Goal: Communication & Community: Answer question/provide support

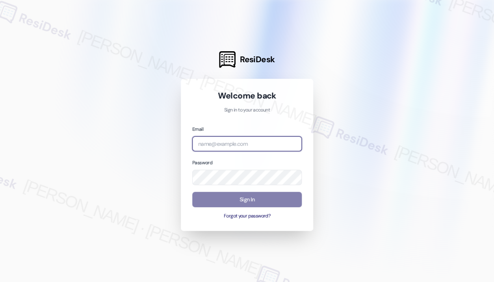
click at [260, 138] on input "email" at bounding box center [246, 143] width 109 height 15
type input "automated-surveys-campus_living_centres-[PERSON_NAME].roles@campus_living_[DOMA…"
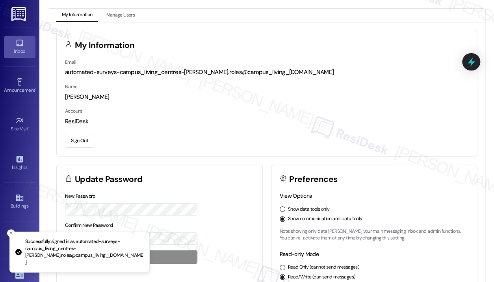
click at [24, 50] on div "Inbox" at bounding box center [19, 51] width 39 height 8
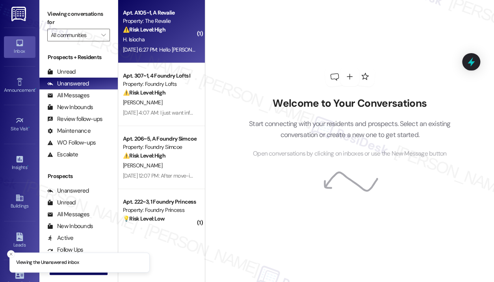
click at [168, 42] on div "H. Isiocha" at bounding box center [159, 40] width 74 height 10
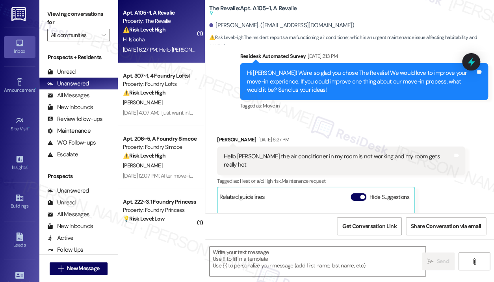
scroll to position [450, 0]
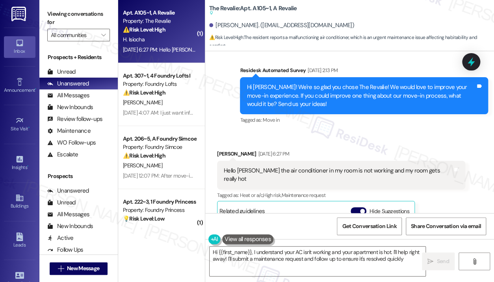
type textarea "Hi {{first_name}}, I understand your AC isn't working and your apartment is hot…"
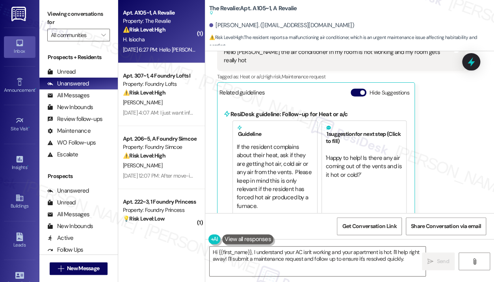
scroll to position [490, 0]
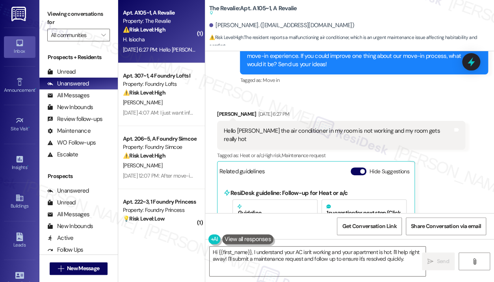
click at [387, 133] on div "Hello [PERSON_NAME] the air conditioner in my room is not working and my room g…" at bounding box center [338, 135] width 229 height 17
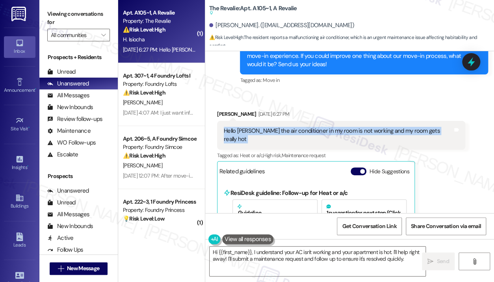
click at [387, 133] on div "Hello [PERSON_NAME] the air conditioner in my room is not working and my room g…" at bounding box center [338, 135] width 229 height 17
copy div "Hello [PERSON_NAME] the air conditioner in my room is not working and my room g…"
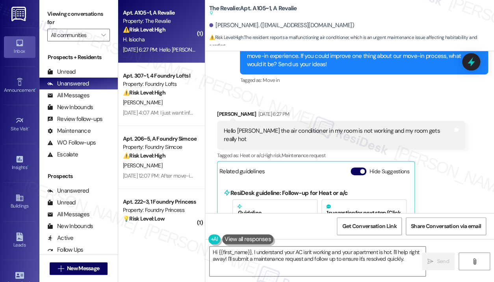
click at [455, 91] on div "Survey, sent via SMS Residesk Automated Survey [DATE] 2:13 PM Hi [PERSON_NAME]!…" at bounding box center [364, 56] width 260 height 72
click at [472, 59] on icon at bounding box center [470, 61] width 13 height 13
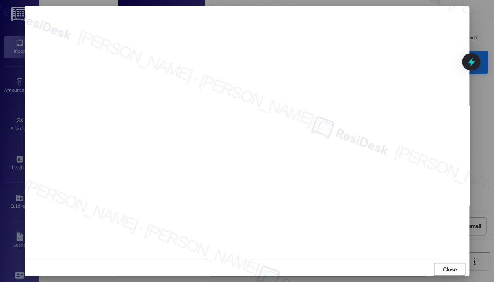
scroll to position [0, 0]
click at [448, 270] on span "Close" at bounding box center [449, 270] width 14 height 8
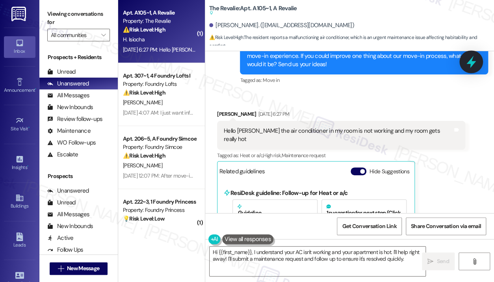
click at [471, 67] on icon at bounding box center [470, 61] width 13 height 13
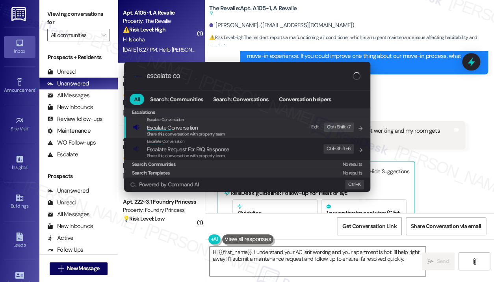
type input "escalate con"
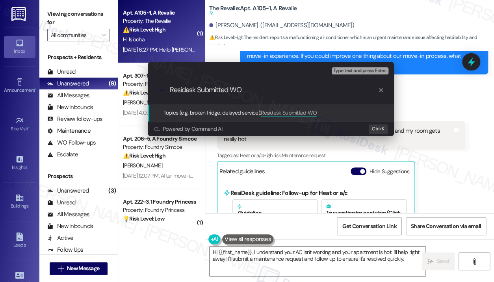
paste input "17725491"
type input "Residesk Submitted WO 17725491 - Waiting For PTE"
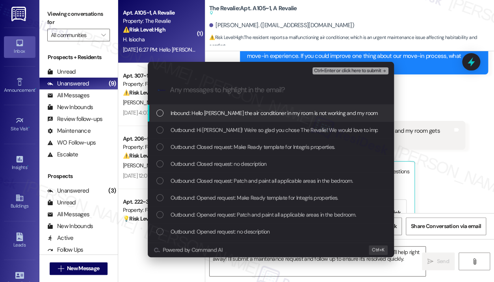
click at [297, 114] on span "Inbound: Hello [PERSON_NAME] the air conditioner in my room is not working and …" at bounding box center [290, 113] width 240 height 9
click at [335, 72] on span "Ctrl+Enter or click here to submit" at bounding box center [347, 71] width 67 height 6
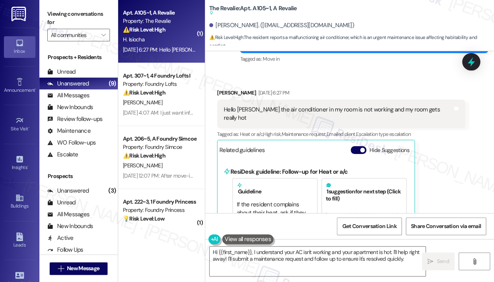
scroll to position [568, 0]
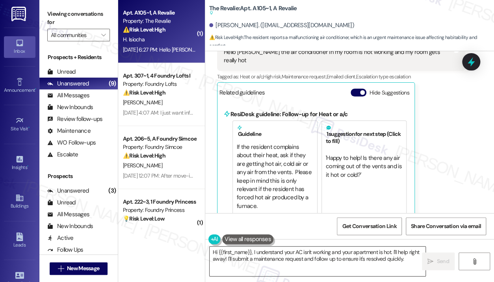
click at [364, 256] on textarea "Hi {{first_name}}, I understand your AC isn't working and your apartment is hot…" at bounding box center [317, 261] width 216 height 30
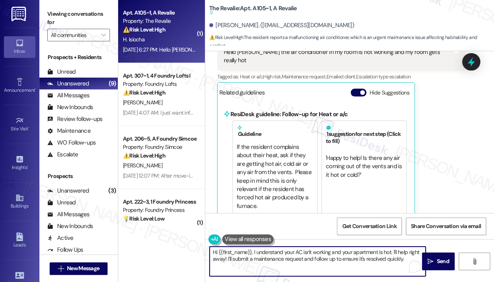
click at [403, 259] on textarea "Hi {{first_name}}, I understand your AC isn't working and your apartment is hot…" at bounding box center [317, 261] width 216 height 30
click at [406, 258] on textarea "Hi {{first_name}}, I understand your AC isn't working and your apartment is hot…" at bounding box center [317, 261] width 216 height 30
paste textarea "Do we have your permission to enter during your absence to address this issue? …"
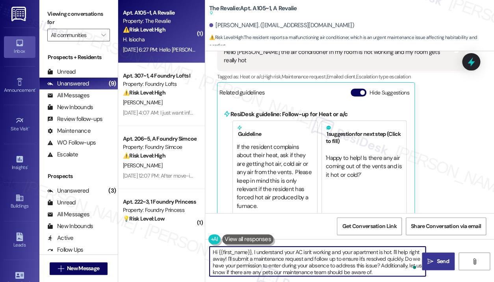
type textarea "Hi {{first_name}}, I understand your AC isn't working and your apartment is hot…"
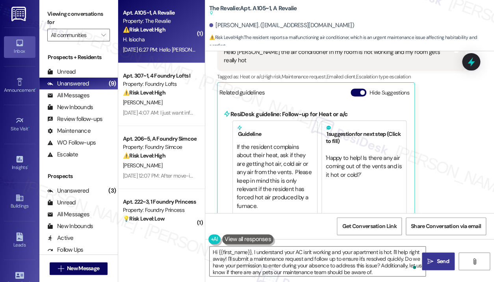
click at [441, 258] on span "Send" at bounding box center [442, 261] width 12 height 8
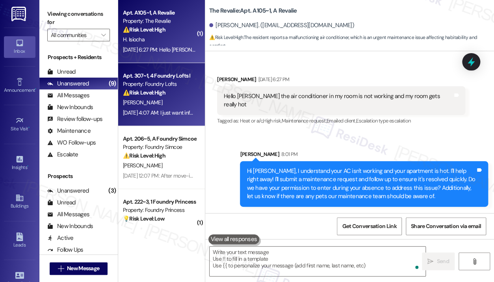
scroll to position [515, 0]
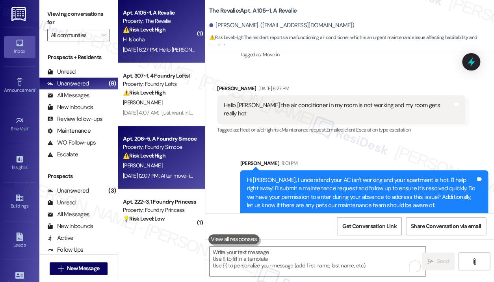
click at [176, 158] on div "⚠️ Risk Level: High The resident is disputing a $75 damage charge for repaintin…" at bounding box center [159, 156] width 73 height 8
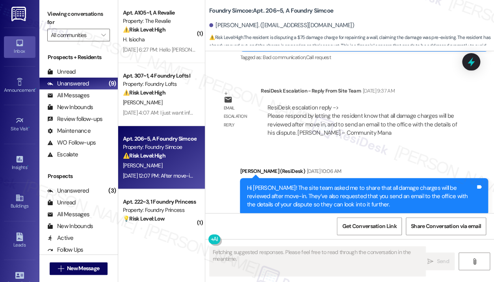
scroll to position [3128, 0]
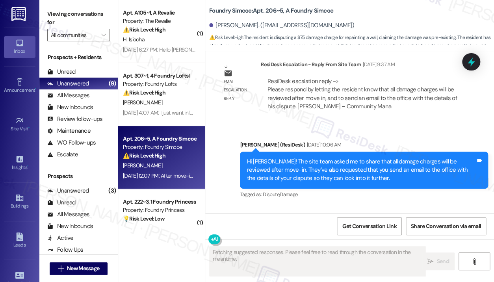
click at [379, 206] on div "Received via SMS [PERSON_NAME] [DATE] 12:07 PM After move-in? I just moved out.…" at bounding box center [349, 239] width 288 height 67
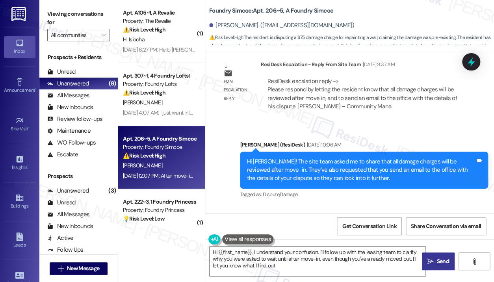
type textarea "Hi {{first_name}}, I understand your confusion. I'll follow up with the leasing…"
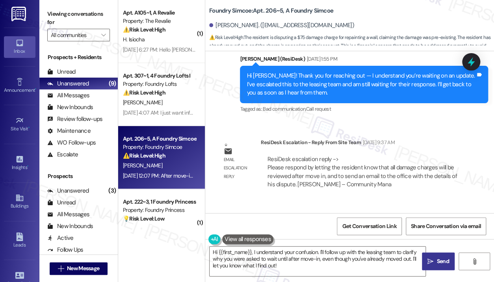
scroll to position [3128, 0]
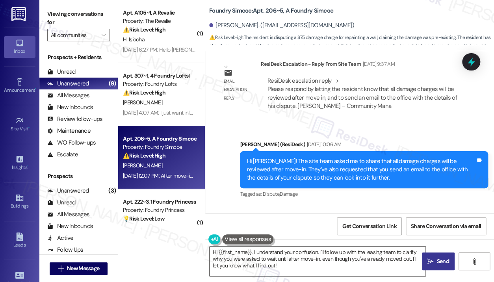
click at [304, 262] on textarea "Hi {{first_name}}, I understand your confusion. I'll follow up with the leasing…" at bounding box center [317, 261] width 216 height 30
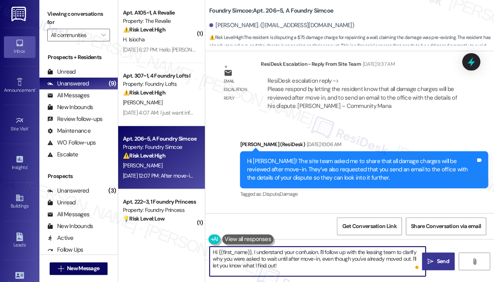
click at [370, 205] on div "Received via SMS [PERSON_NAME] [DATE] 12:07 PM After move-in? I just moved out.…" at bounding box center [349, 238] width 288 height 67
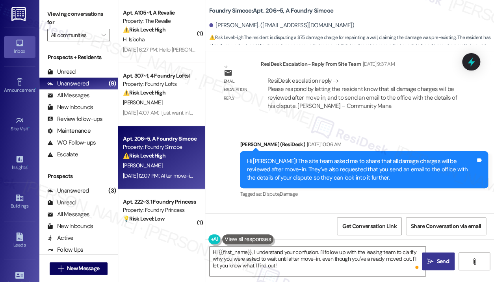
click at [384, 205] on div "Received via SMS [PERSON_NAME] [DATE] 12:07 PM After move-in? I just moved out.…" at bounding box center [349, 238] width 288 height 67
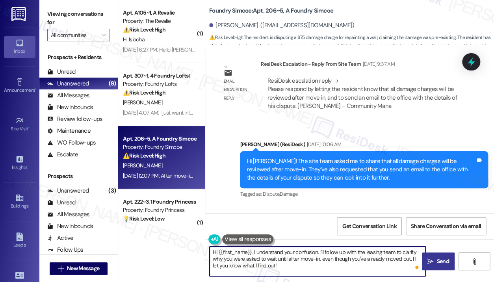
click at [376, 268] on textarea "Hi {{first_name}}, I understand your confusion. I'll follow up with the leasing…" at bounding box center [317, 261] width 216 height 30
click at [435, 260] on span "Send" at bounding box center [441, 261] width 15 height 8
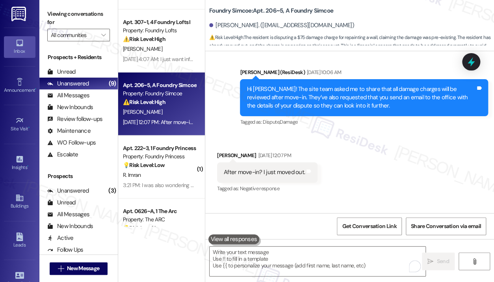
scroll to position [79, 0]
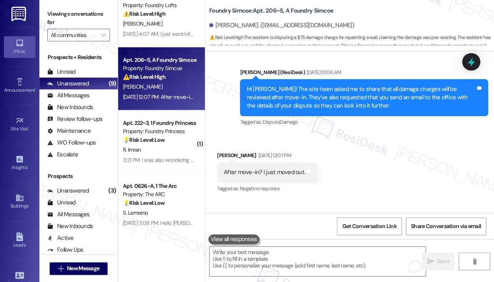
click at [172, 153] on div "R. Imran" at bounding box center [159, 150] width 74 height 10
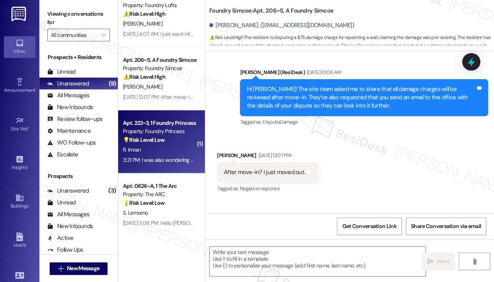
type textarea "Fetching suggested responses. Please feel free to read through the conversation…"
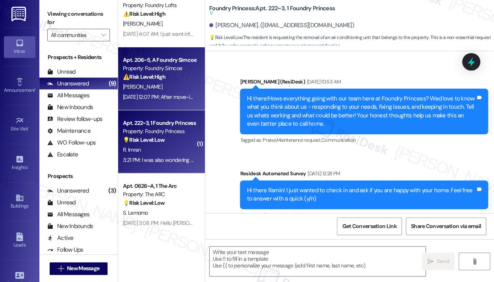
type textarea "Fetching suggested responses. Please feel free to read through the conversation…"
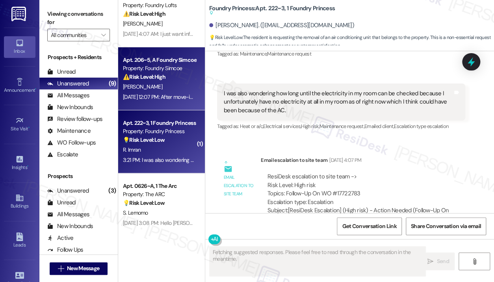
click at [176, 103] on div "Apt. 206~5, A Foundry Simcoe Property: Foundry Simcoe ⚠️ Risk Level: High The r…" at bounding box center [161, 78] width 87 height 63
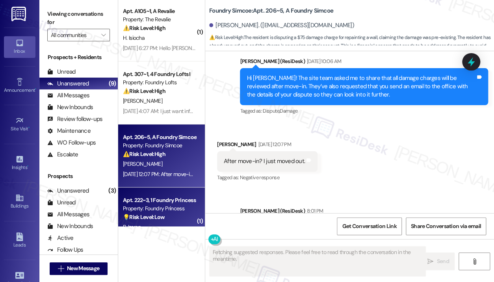
scroll to position [0, 0]
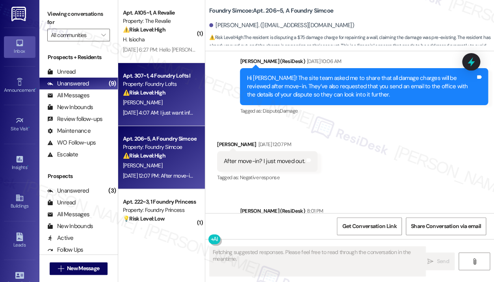
click at [175, 113] on div "[DATE] 4:07 AM: I just want info . I may be able to stand it but I just want to…" at bounding box center [245, 112] width 244 height 7
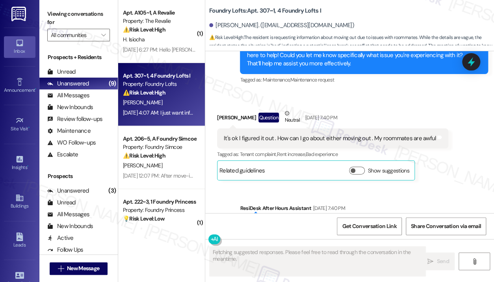
scroll to position [5955, 0]
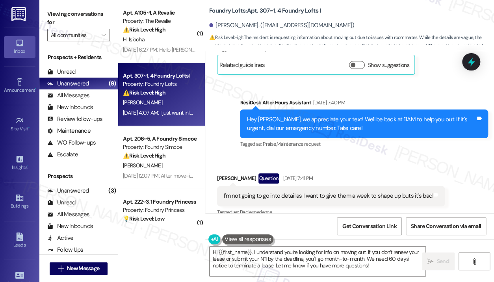
click at [277, 155] on div "Received via SMS [PERSON_NAME] Question [DATE] 7:41 PM I'm not going to go into…" at bounding box center [349, 223] width 288 height 136
click at [356, 155] on div "Received via SMS [PERSON_NAME] Question [DATE] 7:41 PM I'm not going to go into…" at bounding box center [349, 223] width 288 height 136
click at [340, 206] on div "Tagged as: Bad experience Click to highlight conversations about Bad experience" at bounding box center [330, 211] width 227 height 11
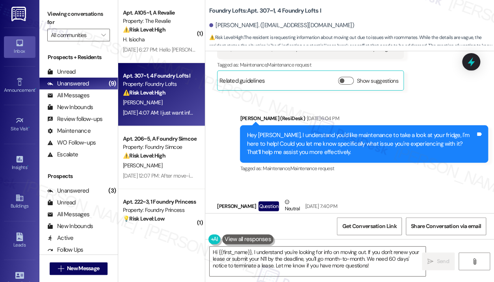
scroll to position [5722, 0]
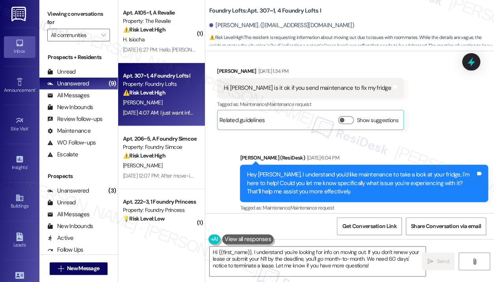
click at [329, 262] on div "It's ok I figured it out . How can I go about either moving out . My roommates …" at bounding box center [330, 266] width 212 height 8
click at [322, 262] on div "It's ok I figured it out . How can I go about either moving out . My roommates …" at bounding box center [330, 266] width 212 height 8
drag, startPoint x: 277, startPoint y: 189, endPoint x: 434, endPoint y: 189, distance: 157.0
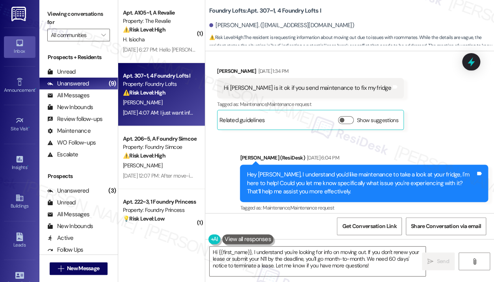
click at [434, 256] on div "It's ok I figured it out . How can I go about either moving out . My roommates …" at bounding box center [332, 266] width 231 height 20
copy div "How can I go about either moving out . My roommates are awful Tags and notes"
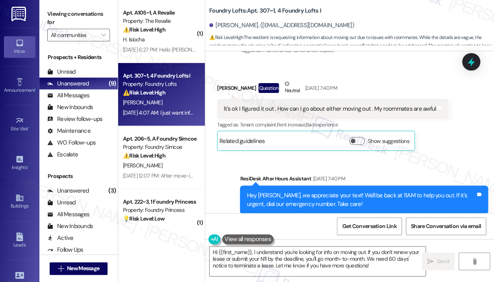
click at [316, 268] on div "I'm not going to go into detail as I want to give them a week to shape up buts …" at bounding box center [328, 272] width 208 height 8
click at [314, 268] on div "I'm not going to go into detail as I want to give them a week to shape up buts …" at bounding box center [328, 272] width 208 height 8
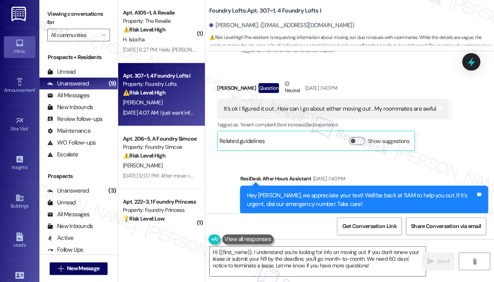
click at [314, 268] on div "I'm not going to go into detail as I want to give them a week to shape up buts …" at bounding box center [328, 272] width 208 height 8
copy div "I'm not going to go into detail as I want to give them a week to shape up buts …"
click at [414, 168] on div "Sent via SMS ResiDesk After Hours Assistant [DATE] 7:40 PM Hey [PERSON_NAME], w…" at bounding box center [364, 199] width 260 height 63
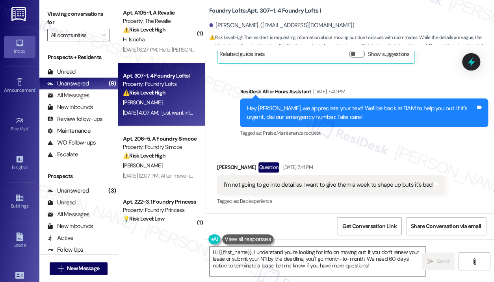
scroll to position [5918, 0]
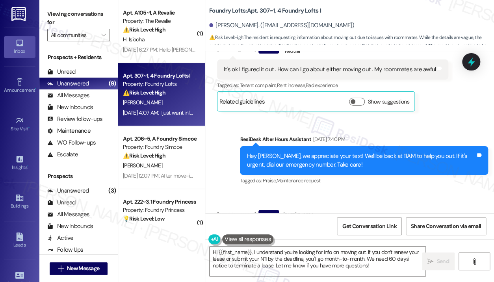
click at [367, 228] on div "I'm not going to go into detail as I want to give them a week to shape up buts …" at bounding box center [328, 232] width 208 height 8
copy div "I'm not going to go into detail as I want to give them a week to shape up buts …"
click at [381, 243] on div "Tagged as: Bad experience Click to highlight conversations about Bad experience" at bounding box center [330, 248] width 227 height 11
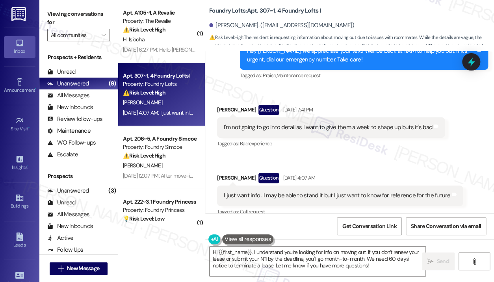
scroll to position [6037, 0]
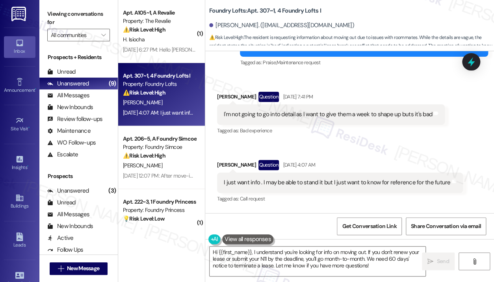
click at [353, 178] on div "I just want info . I may be able to stand it but I just want to know for refere…" at bounding box center [337, 182] width 226 height 8
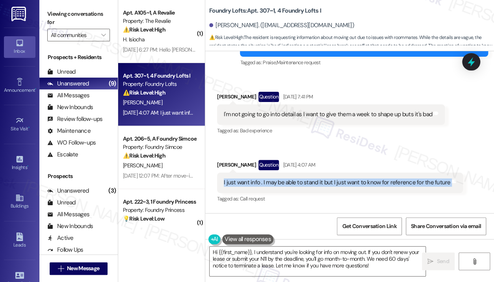
click at [353, 178] on div "I just want info . I may be able to stand it but I just want to know for refere…" at bounding box center [337, 182] width 226 height 8
copy div "I just want info . I may be able to stand it but I just want to know for refere…"
click at [354, 259] on textarea "Hi {{first_name}}, I understand you're looking for info on moving out. If you d…" at bounding box center [317, 261] width 216 height 30
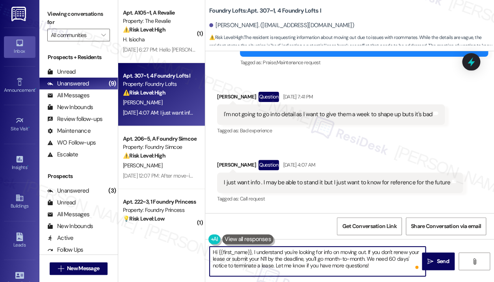
drag, startPoint x: 380, startPoint y: 269, endPoint x: 262, endPoint y: 260, distance: 118.4
click at [255, 250] on textarea "Hi {{first_name}}, I understand you're looking for info on moving out. If you d…" at bounding box center [317, 261] width 216 height 30
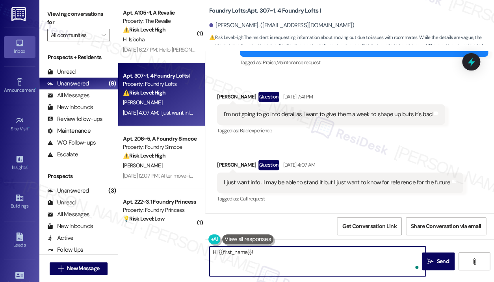
paste textarea "Thanks for reaching out — I’m sorry to hear you’re having a tough time with you…"
type textarea "Hi {{first_name}}! Thanks for reaching out — I’m sorry to hear you’re having a …"
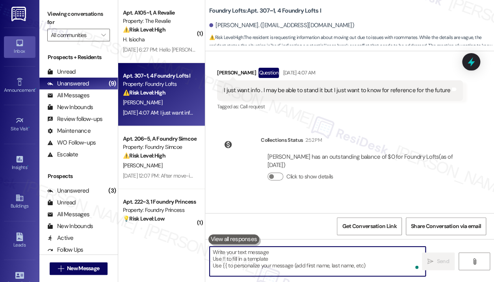
scroll to position [6142, 0]
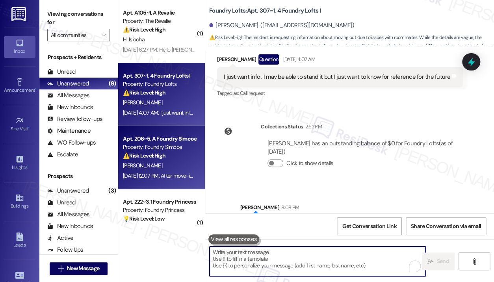
click at [152, 168] on div "[PERSON_NAME]" at bounding box center [159, 166] width 74 height 10
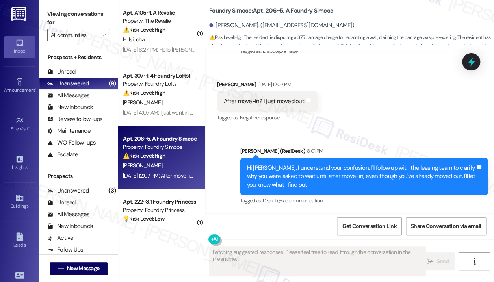
scroll to position [3212, 0]
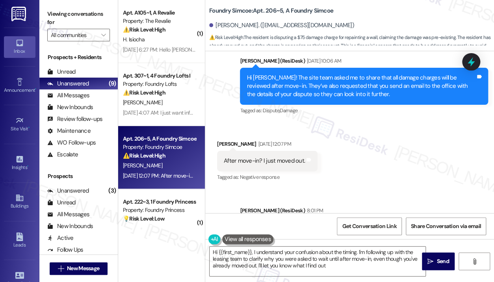
type textarea "Hi {{first_name}}, I understand your confusion about the timing. I'm following …"
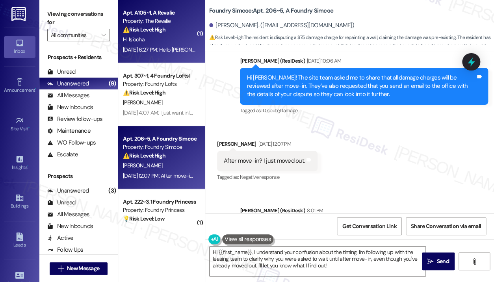
click at [159, 47] on div "[DATE] 6:27 PM: Hello [PERSON_NAME] the air conditioner in my room is not worki…" at bounding box center [250, 49] width 255 height 7
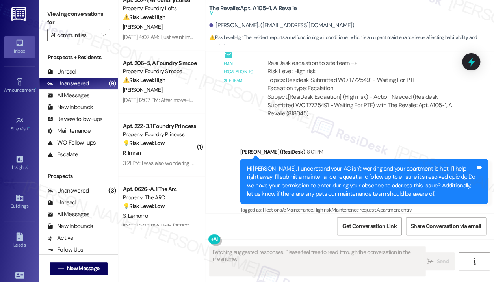
scroll to position [79, 0]
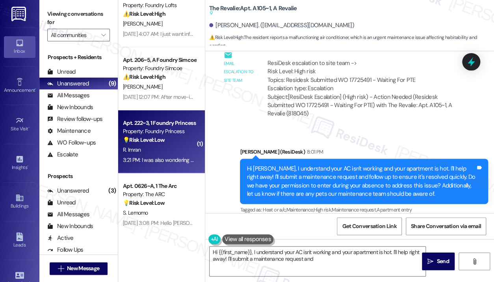
type textarea "Hi {{first_name}}, I understand your AC isn't working and your apartment is hot…"
click at [168, 139] on div "💡 Risk Level: Low The resident is requesting the removal of an air conditioning…" at bounding box center [159, 140] width 73 height 8
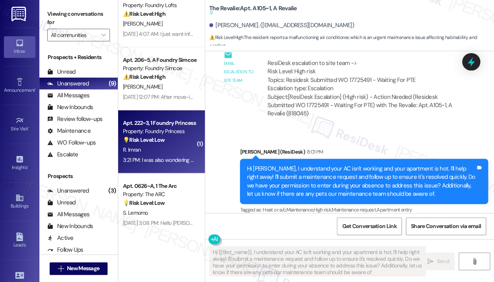
type textarea "Hi {{first_name}}, I understand your AC isn't working and your apartment is hot…"
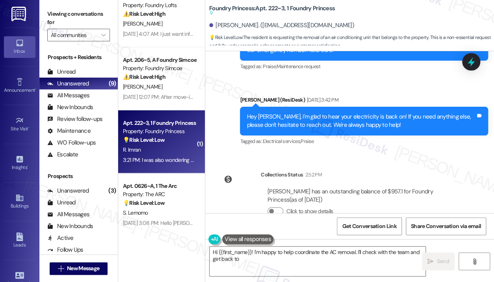
scroll to position [4471, 0]
type textarea "Hi {{first_name}}! I'm happy to help coordinate the AC removal. I'll check with…"
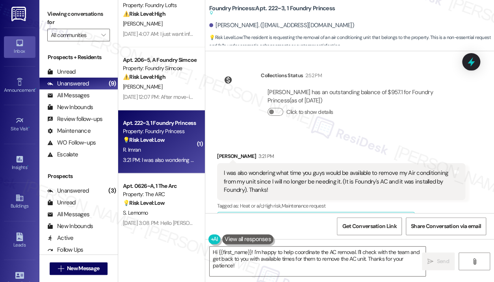
scroll to position [4589, 0]
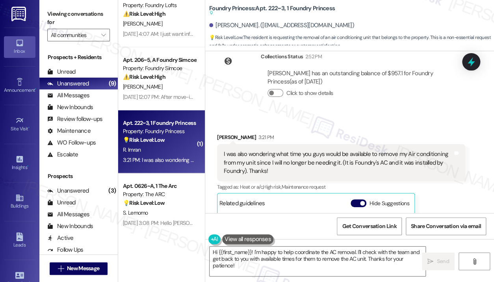
click at [320, 167] on div "I was also wondering what time you guys would be available to remove my Air con…" at bounding box center [338, 162] width 229 height 25
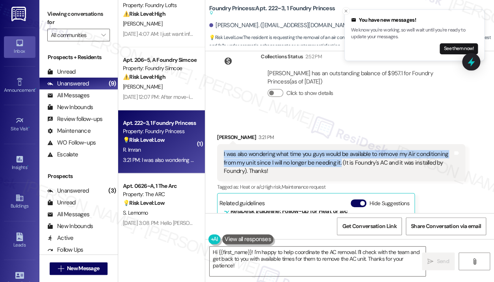
drag, startPoint x: 338, startPoint y: 161, endPoint x: 221, endPoint y: 153, distance: 117.9
click at [221, 153] on div "I was also wondering what time you guys would be available to remove my Air con…" at bounding box center [341, 162] width 248 height 37
copy div "I was also wondering what time you guys would be available to remove my Air con…"
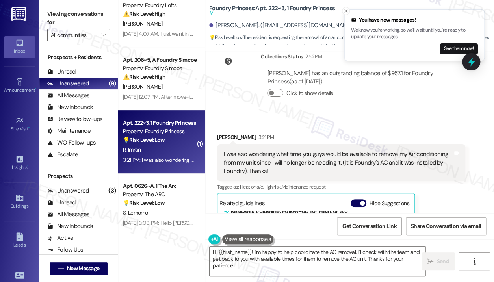
click at [362, 116] on div "Received via SMS [PERSON_NAME] 3:21 PM I was also wondering what time you guys …" at bounding box center [349, 223] width 288 height 216
click at [345, 11] on icon "Close toast" at bounding box center [345, 11] width 5 height 5
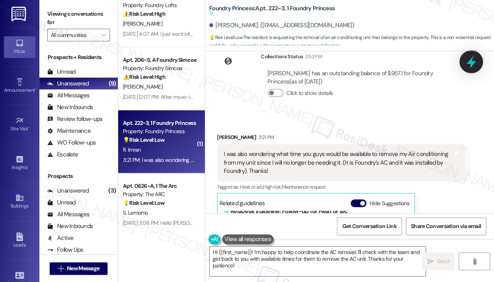
click at [473, 62] on icon at bounding box center [470, 62] width 9 height 12
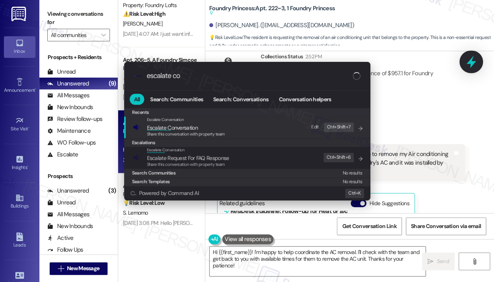
type input "escalate con"
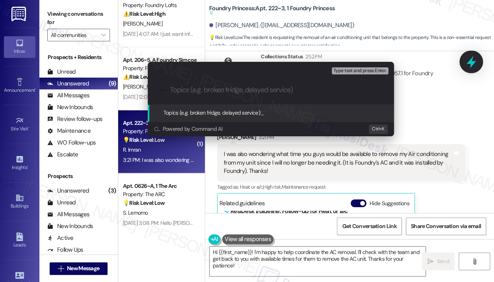
paste input "Request for AC Unit Removal — Availability to Schedule"
type input "Request for AC Unit Removal — Availability to Schedule"
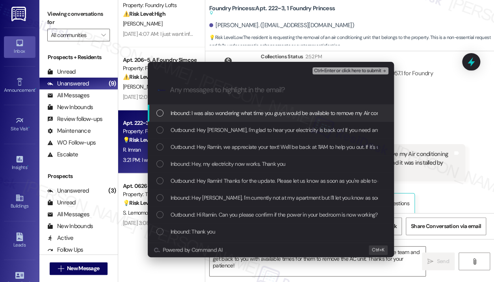
click at [257, 113] on span "Inbound: I was also wondering what time you guys would be available to remove m…" at bounding box center [405, 113] width 471 height 9
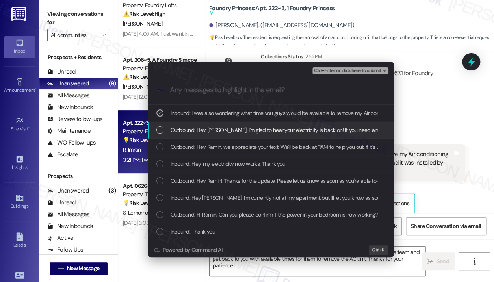
click at [256, 126] on span "Outbound: Hey [PERSON_NAME], I'm glad to hear your electricity is back on! If y…" at bounding box center [358, 130] width 376 height 9
click at [257, 126] on span "Outbound: Hey [PERSON_NAME], I'm glad to hear your electricity is back on! If y…" at bounding box center [358, 130] width 376 height 9
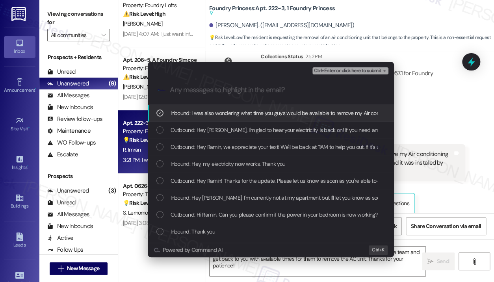
click at [323, 69] on span "Ctrl+Enter or click here to submit" at bounding box center [347, 71] width 67 height 6
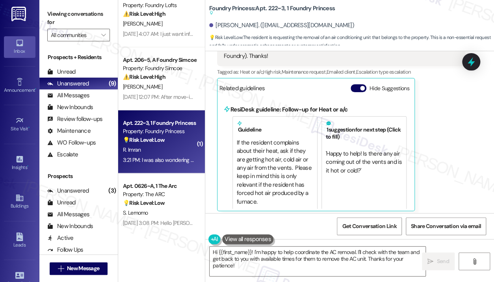
scroll to position [4707, 0]
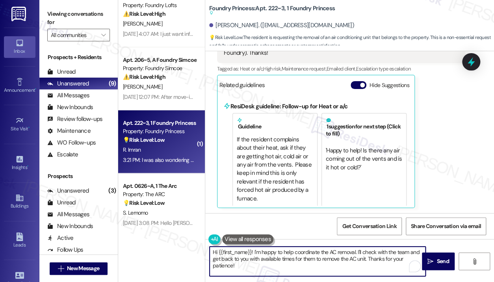
click at [317, 259] on textarea "Hi {{first_name}}! I'm happy to help coordinate the AC removal. I'll check with…" at bounding box center [317, 261] width 216 height 30
click at [315, 261] on textarea "Hi {{first_name}}! I'm happy to help coordinate the AC removal. I'll check with…" at bounding box center [317, 261] width 216 height 30
click at [447, 261] on span "Send" at bounding box center [442, 261] width 12 height 8
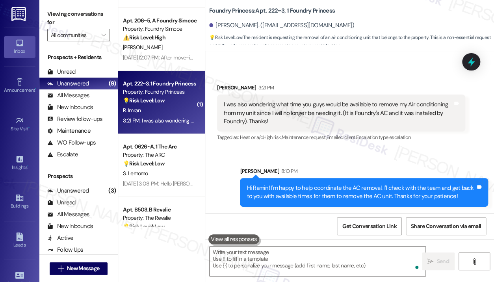
scroll to position [4637, 0]
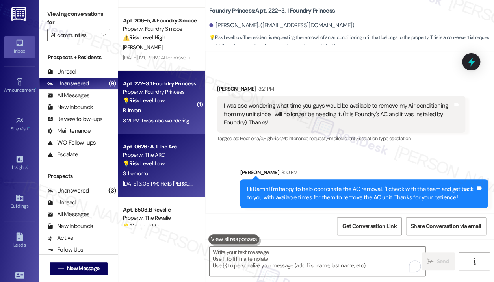
click at [181, 155] on div "Property: The ARC" at bounding box center [159, 155] width 73 height 8
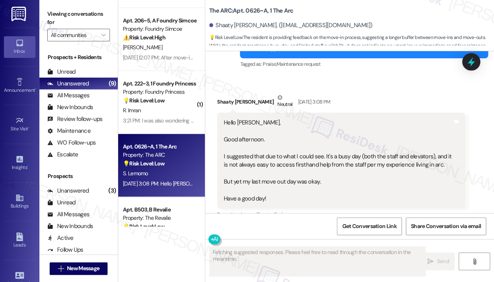
scroll to position [6012, 0]
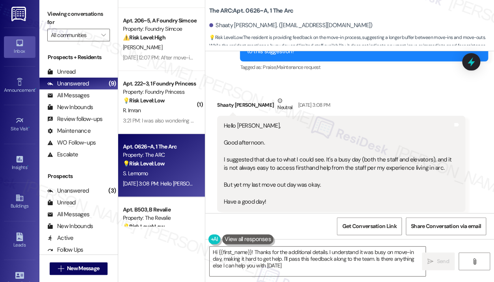
type textarea "Hi {{first_name}}! Thanks for the additional details. I understand it was busy …"
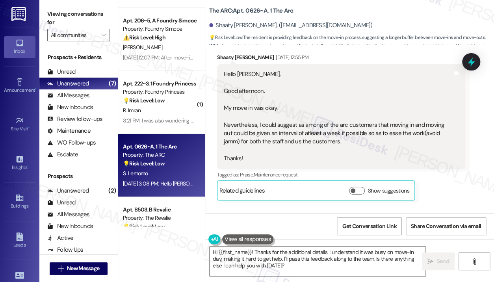
scroll to position [5736, 0]
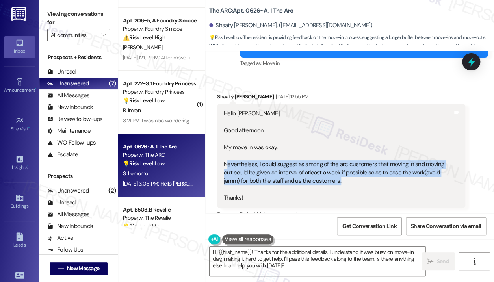
drag, startPoint x: 338, startPoint y: 155, endPoint x: 226, endPoint y: 135, distance: 113.3
click at [226, 135] on div "Hello [PERSON_NAME], Good afternoon. My move in was okay. Nevertheless, I could…" at bounding box center [338, 155] width 229 height 93
copy div "evertheless, I could suggest as among of the arc customers that moving in and m…"
click at [226, 137] on div "Hello [PERSON_NAME], Good afternoon. My move in was okay. Nevertheless, I could…" at bounding box center [338, 155] width 229 height 93
click at [224, 137] on div "Hello [PERSON_NAME], Good afternoon. My move in was okay. Nevertheless, I could…" at bounding box center [338, 155] width 229 height 93
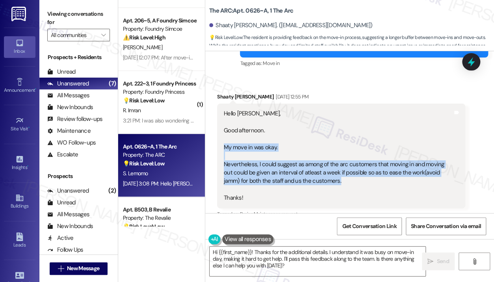
click at [224, 118] on div "Hello [PERSON_NAME], Good afternoon. My move in was okay. Nevertheless, I could…" at bounding box center [338, 155] width 229 height 93
copy div "My move in was okay. Nevertheless, I could suggest as among of the arc customer…"
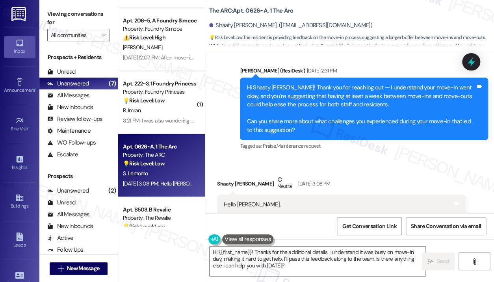
scroll to position [5972, 0]
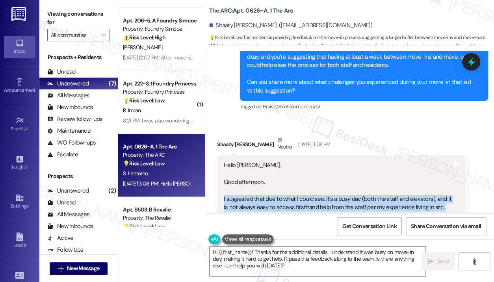
drag, startPoint x: 346, startPoint y: 196, endPoint x: 220, endPoint y: 173, distance: 127.7
click at [222, 174] on div "Hello [PERSON_NAME], Good afternoon. I suggested that due to what I could see. …" at bounding box center [341, 203] width 248 height 96
copy div "I suggested that due to what I could see. It's a busy day (both the staff and e…"
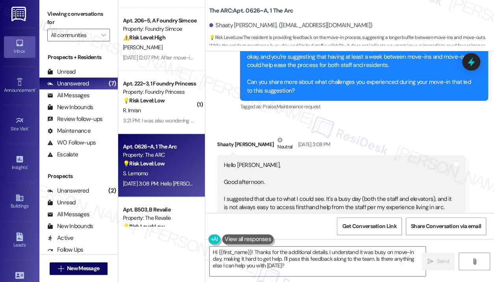
click at [390, 118] on div "Received via SMS Shaaty [PERSON_NAME] Neutral [DATE] 3:08 PM Hello [PERSON_NAME…" at bounding box center [349, 259] width 288 height 283
click at [472, 63] on icon at bounding box center [470, 62] width 9 height 12
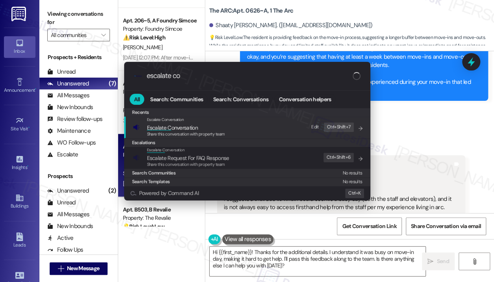
type input "escalate con"
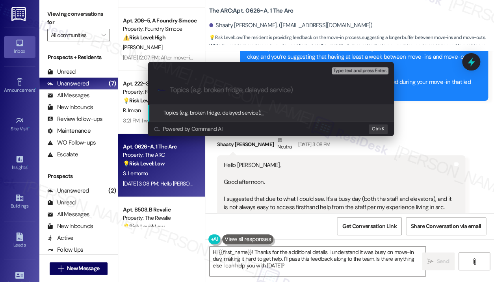
paste input "Move-In/Move-Out Experience Suggestion to Improve Scheduling and Support"
type input "Move-In/Move-Out Experience Suggestion to Improve Scheduling and Support"
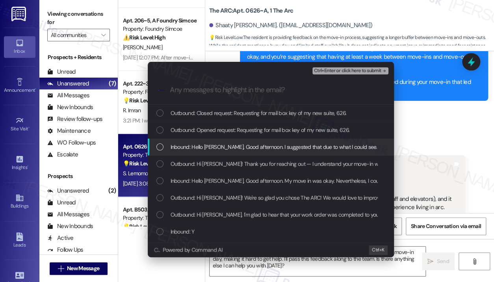
click at [221, 144] on span "Inbound: Hello [PERSON_NAME], Good afternoon. I suggested that due to what I co…" at bounding box center [501, 146] width 662 height 9
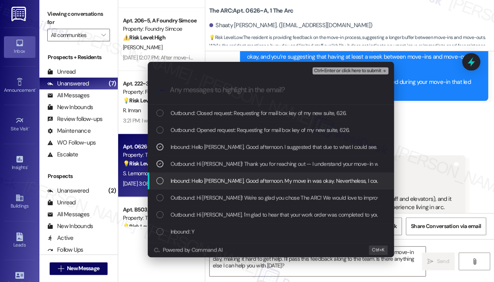
click at [225, 185] on div "Inbound: Hello [PERSON_NAME], Good afternoon. My move in was okay. Nevertheless…" at bounding box center [271, 180] width 246 height 17
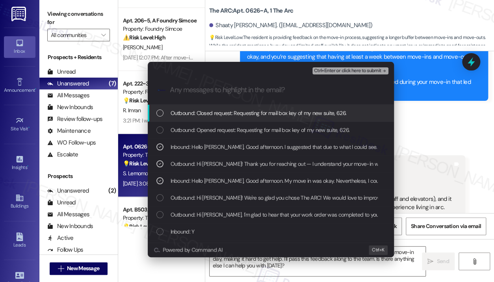
click at [318, 70] on span "Ctrl+Enter or click here to submit" at bounding box center [347, 71] width 67 height 6
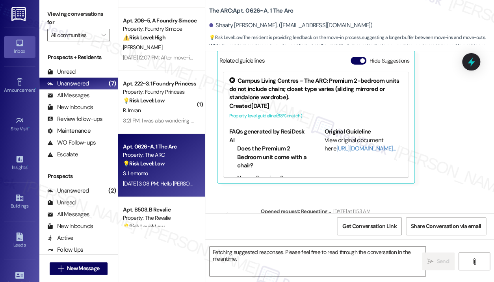
scroll to position [6134, 0]
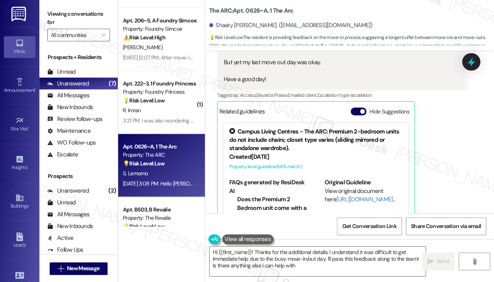
type textarea "Hi {{first_name}}! Thanks for the additional details. I understand it was diffi…"
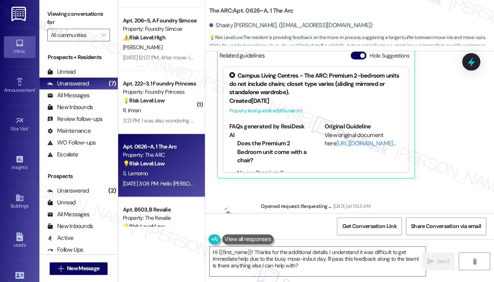
scroll to position [6209, 0]
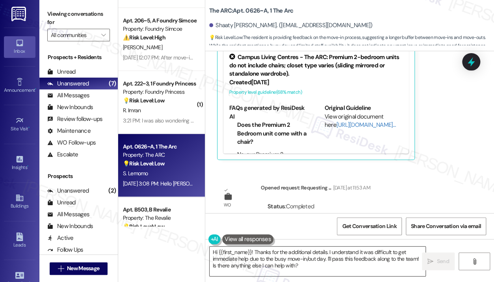
click at [319, 267] on textarea "Hi {{first_name}}! Thanks for the additional details. I understand it was diffi…" at bounding box center [317, 261] width 216 height 30
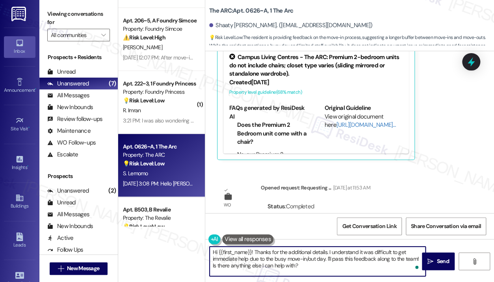
click at [319, 267] on textarea "Hi {{first_name}}! Thanks for the additional details. I understand it was diffi…" at bounding box center [317, 261] width 216 height 30
click at [428, 260] on icon "" at bounding box center [430, 261] width 6 height 6
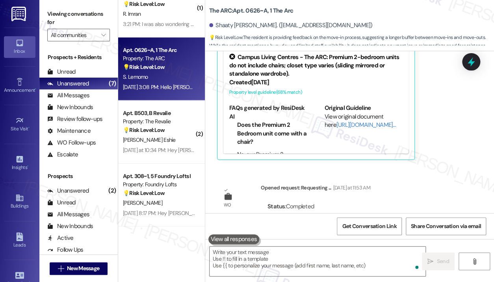
scroll to position [6134, 0]
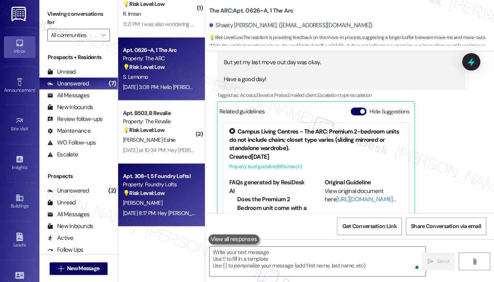
click at [170, 196] on div "💡 Risk Level: Low The resident is providing feedback on the move-in process, wh…" at bounding box center [159, 193] width 73 height 8
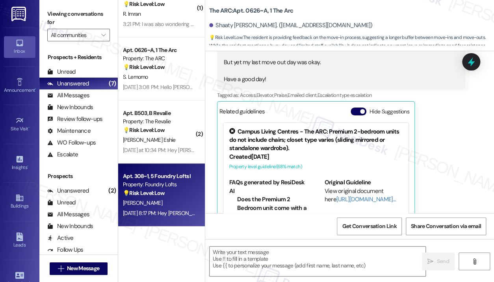
type textarea "Fetching suggested responses. Please feel free to read through the conversation…"
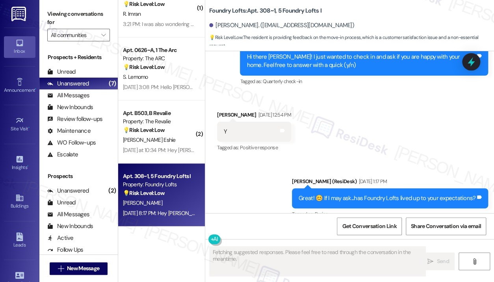
scroll to position [5362, 0]
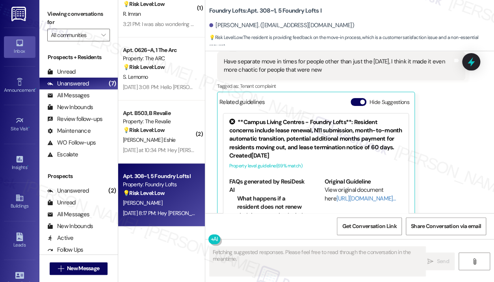
click at [428, 164] on div "[PERSON_NAME] Question Neutral [DATE] 8:17 PM Have separate move in times for p…" at bounding box center [341, 128] width 248 height 192
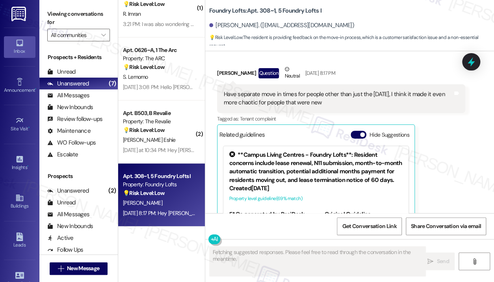
scroll to position [5283, 0]
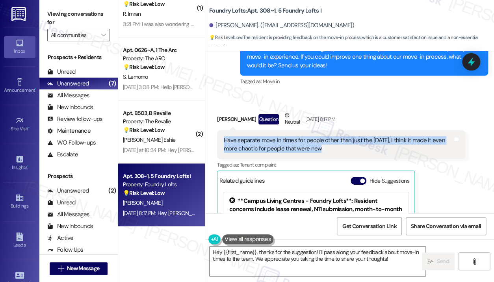
drag, startPoint x: 335, startPoint y: 130, endPoint x: 222, endPoint y: 122, distance: 113.6
click at [223, 136] on div "Have separate move in times for people other than just the [DATE], I think it m…" at bounding box center [338, 144] width 230 height 17
click at [275, 261] on textarea "Hey {{first_name}}, thanks for the suggestion! I'll pass along your feedback ab…" at bounding box center [317, 261] width 216 height 30
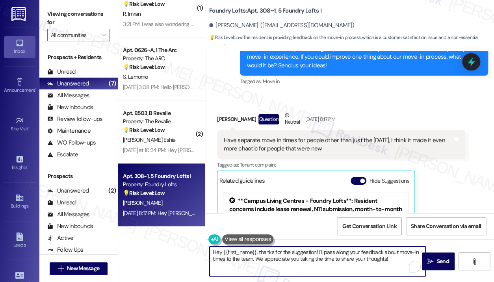
drag, startPoint x: 256, startPoint y: 251, endPoint x: 395, endPoint y: 262, distance: 139.4
click at [395, 262] on textarea "Hey {{first_name}}, thanks for the suggestion! I'll pass along your feedback ab…" at bounding box center [317, 261] width 216 height 30
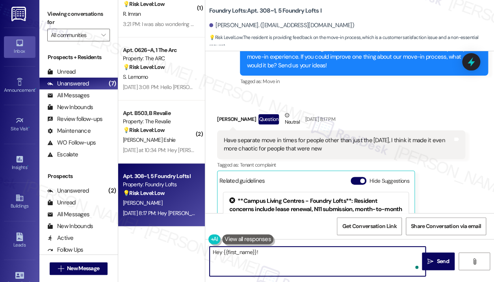
paste textarea "Thanks for the suggestion about having move-in times on days other than [DATE].…"
type textarea "Hey {{first_name}}! Thanks for the suggestion about having move-in times on day…"
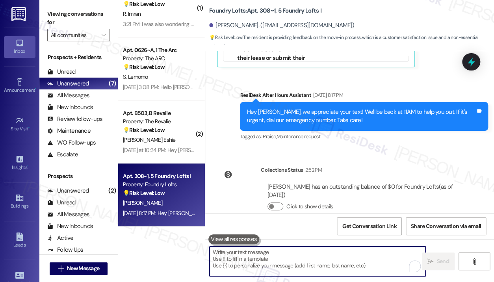
scroll to position [5589, 0]
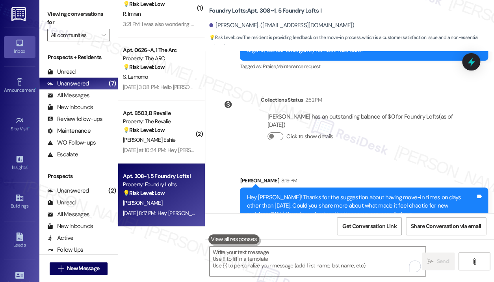
click at [392, 132] on div "Click to show details" at bounding box center [362, 136] width 191 height 8
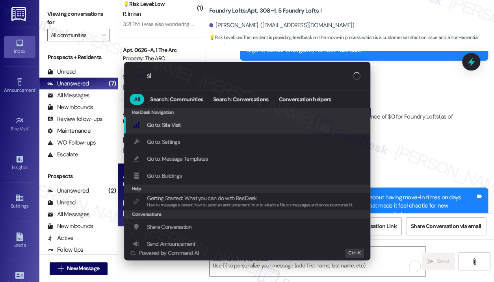
type input "sla"
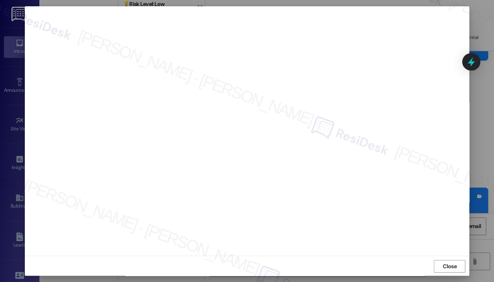
scroll to position [5, 0]
click at [443, 261] on span "Close" at bounding box center [449, 265] width 14 height 8
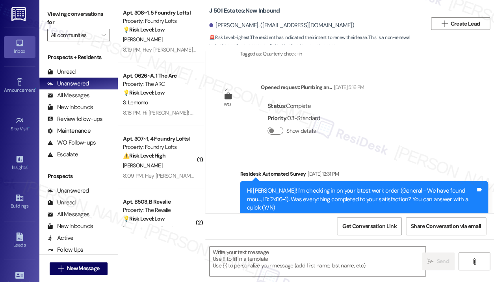
type textarea "Fetching suggested responses. Please feel free to read through the conversation…"
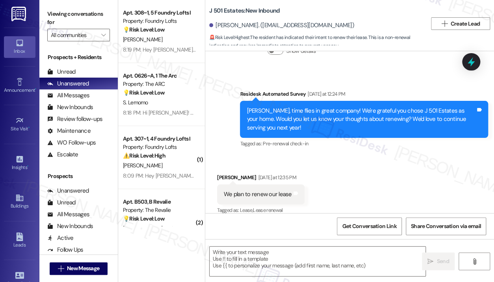
scroll to position [666, 0]
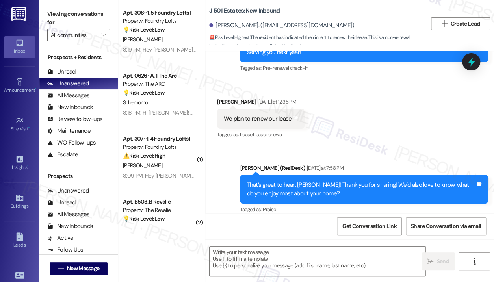
click at [394, 126] on div "Received via SMS Veronica Hess Yesterday at 12:35 PM We plan to renew our lease…" at bounding box center [349, 113] width 288 height 67
click at [361, 83] on div "Received via SMS Veronica Hess Yesterday at 12:35 PM We plan to renew our lease…" at bounding box center [349, 113] width 288 height 67
click at [361, 84] on div "Received via SMS Veronica Hess Yesterday at 12:35 PM We plan to renew our lease…" at bounding box center [349, 113] width 288 height 67
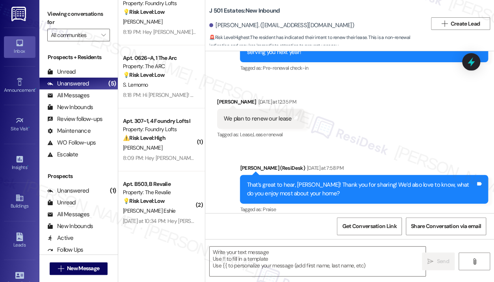
scroll to position [26, 0]
